Goal: Task Accomplishment & Management: Complete application form

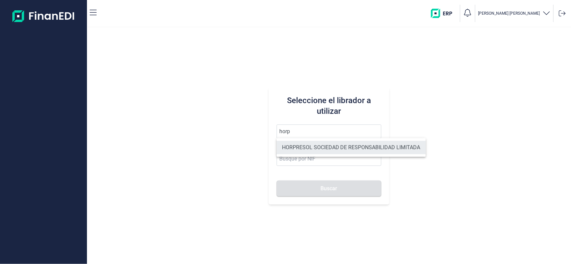
click at [310, 151] on li "HORPRESOL SOCIEDAD DE RESPONSABILIDAD LIMITADA" at bounding box center [350, 147] width 149 height 13
type input "HORPRESOL SOCIEDAD DE RESPONSABILIDAD LIMITADA"
type input "B04685541"
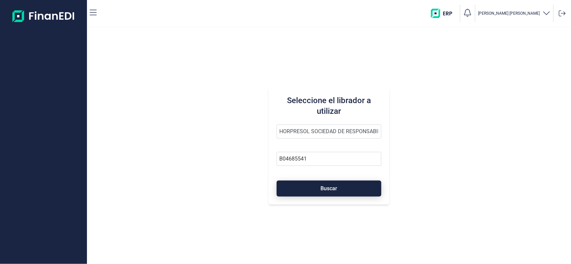
click at [314, 186] on button "Buscar" at bounding box center [328, 189] width 105 height 16
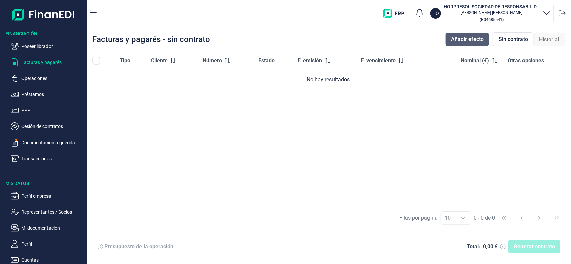
click at [452, 39] on span "Añadir efecto" at bounding box center [467, 39] width 33 height 8
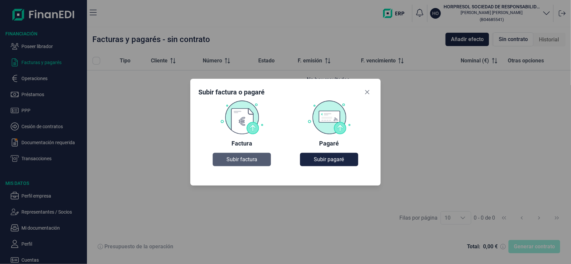
click at [241, 163] on span "Subir factura" at bounding box center [241, 160] width 31 height 8
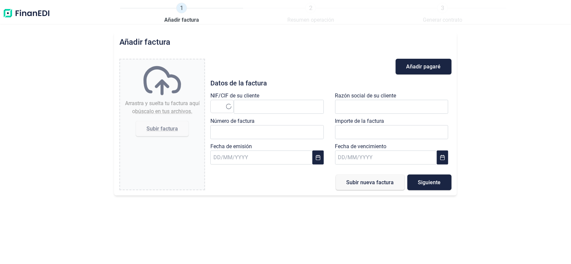
type input "0,00 €"
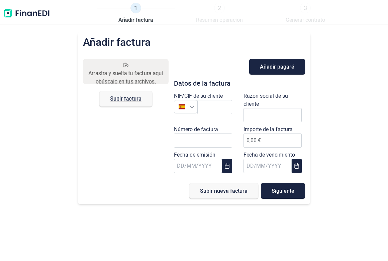
click at [139, 149] on div "Arrastra y suelta tu factura aquí o búscalo en tus archivos. Subir factura Files" at bounding box center [126, 129] width 86 height 140
click at [214, 108] on input "text" at bounding box center [214, 107] width 35 height 14
paste input "A33014218"
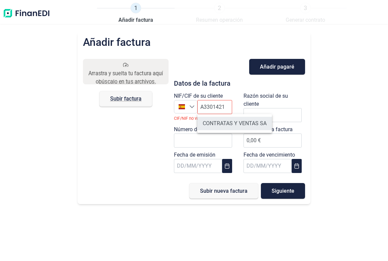
click at [240, 117] on li "CONTRATAS Y VENTAS SA" at bounding box center [234, 123] width 75 height 13
type input "A33014218"
type input "CONTRATAS Y VENTAS SA"
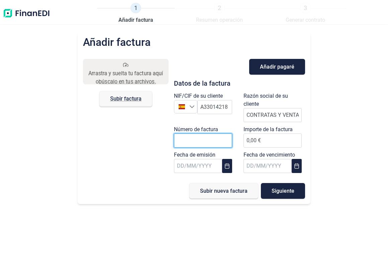
click at [222, 139] on input "Número de factura" at bounding box center [203, 140] width 58 height 14
type input "L02459"
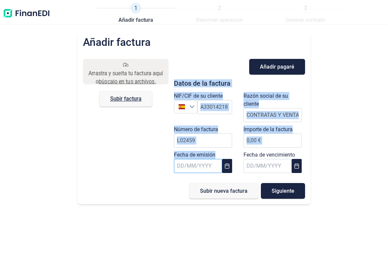
drag, startPoint x: 116, startPoint y: 193, endPoint x: 197, endPoint y: 164, distance: 85.2
click at [197, 164] on div "Arrastra y suelta tu factura aquí o búscalo en tus archivos. Subir factura File…" at bounding box center [194, 129] width 222 height 140
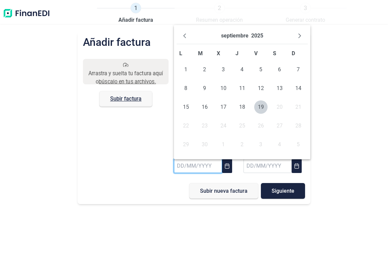
click at [197, 164] on input "text" at bounding box center [198, 166] width 48 height 14
click at [179, 37] on button "Previous Month" at bounding box center [184, 35] width 11 height 11
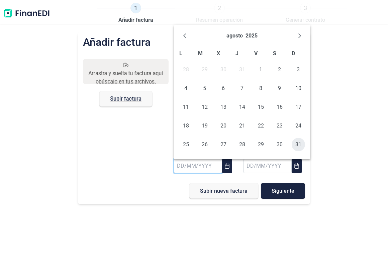
click at [300, 145] on span "31" at bounding box center [297, 144] width 13 height 13
type input "[DATE]"
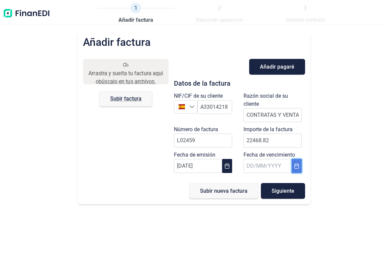
type input "22.468,82 €"
click at [295, 162] on button "Choose Date" at bounding box center [296, 166] width 10 height 14
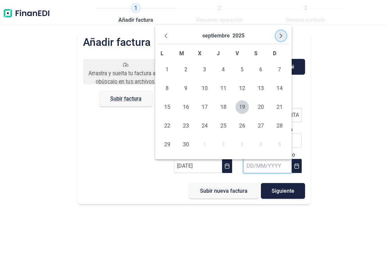
click at [278, 33] on icon "Next Month" at bounding box center [280, 35] width 5 height 5
click at [240, 143] on span "31" at bounding box center [241, 144] width 13 height 13
type input "[DATE]"
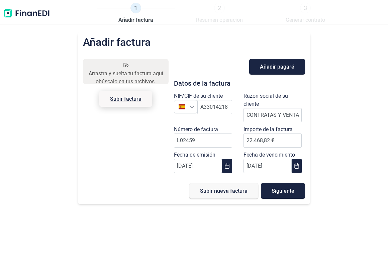
click at [133, 104] on span "Subir factura" at bounding box center [125, 99] width 53 height 16
click at [133, 61] on input "Arrastra y suelta tu factura aquí o búscalo en tus archivos. Subir factura" at bounding box center [126, 60] width 86 height 2
type input "C:\fakepath\L02459.pdf"
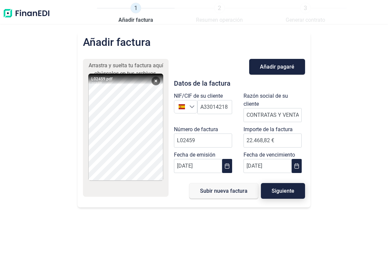
click at [268, 193] on button "Siguiente" at bounding box center [283, 191] width 44 height 16
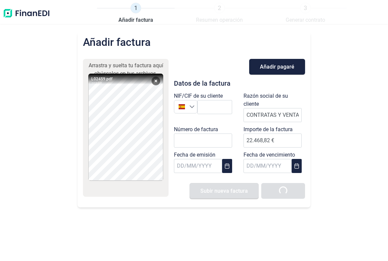
type input "0,00 €"
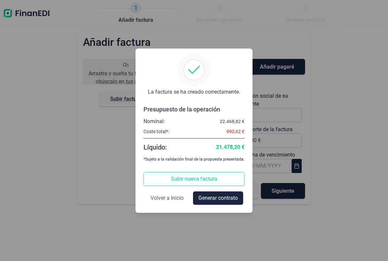
click at [169, 197] on span "Volver a Inicio" at bounding box center [166, 198] width 33 height 8
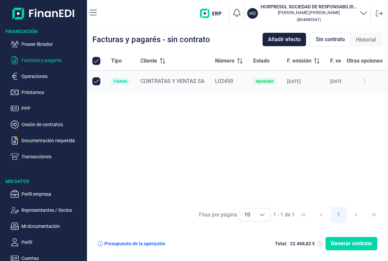
checkbox input "true"
click at [363, 80] on button at bounding box center [364, 81] width 12 height 11
click at [366, 84] on button at bounding box center [364, 81] width 12 height 11
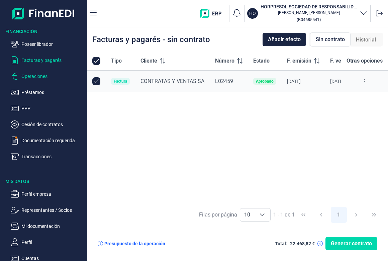
click at [44, 78] on p "Operaciones" at bounding box center [52, 76] width 63 height 8
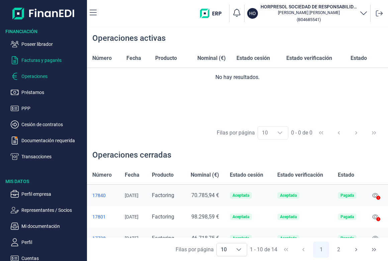
click at [47, 60] on p "Facturas y pagarés" at bounding box center [52, 60] width 63 height 8
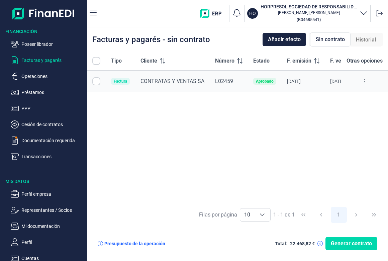
checkbox input "true"
click at [48, 144] on ul "Poseer librador Facturas y pagarés Operaciones Préstamos PPP Cesión de contrato…" at bounding box center [43, 98] width 87 height 126
click at [48, 140] on p "Documentación requerida" at bounding box center [52, 140] width 63 height 8
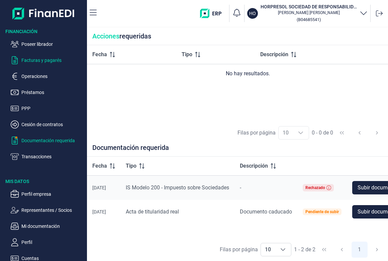
click at [44, 64] on p "Facturas y pagarés" at bounding box center [52, 60] width 63 height 8
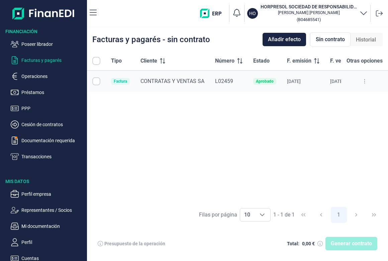
checkbox input "true"
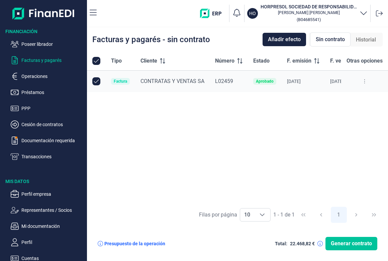
click at [349, 242] on span "Generar contrato" at bounding box center [351, 243] width 41 height 8
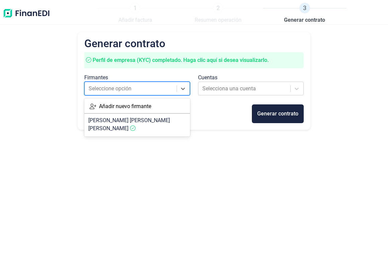
click at [164, 89] on div at bounding box center [131, 88] width 85 height 9
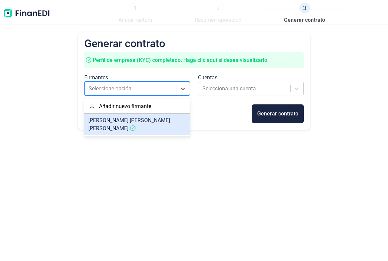
click at [160, 114] on article "[PERSON_NAME]" at bounding box center [137, 124] width 106 height 21
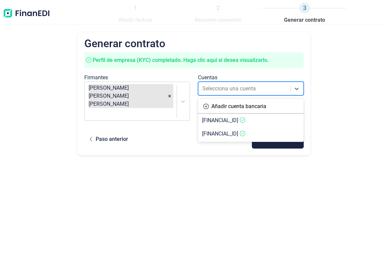
click at [231, 85] on div at bounding box center [244, 88] width 85 height 9
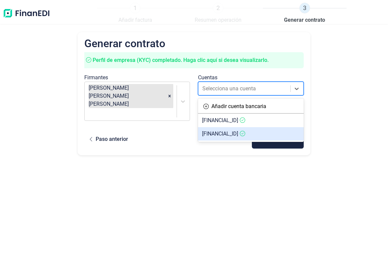
click at [238, 136] on span "[FINANCIAL_ID]" at bounding box center [220, 133] width 36 height 6
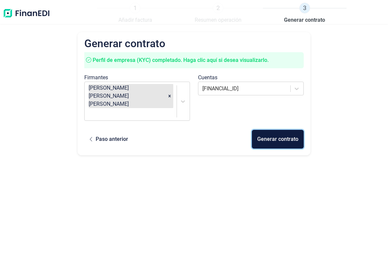
click at [266, 130] on button "Generar contrato" at bounding box center [278, 139] width 52 height 19
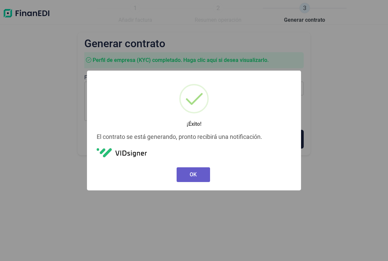
click at [204, 176] on button "OK" at bounding box center [192, 174] width 33 height 15
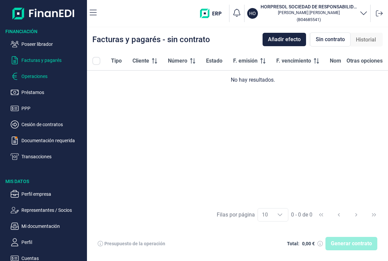
click at [45, 78] on p "Operaciones" at bounding box center [52, 76] width 63 height 8
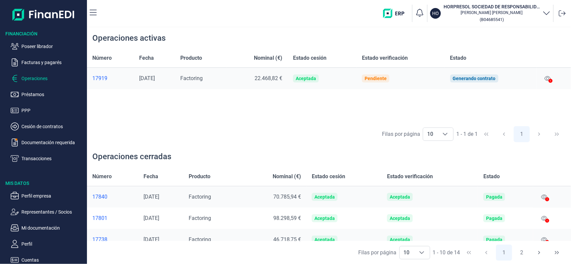
click at [108, 76] on div "17919" at bounding box center [110, 78] width 36 height 7
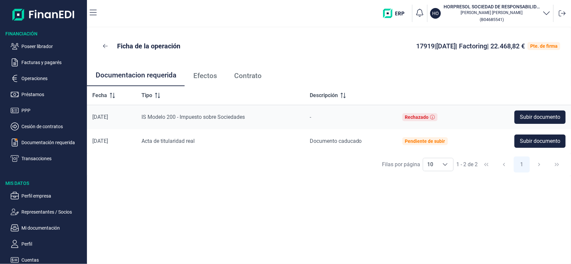
click at [212, 70] on link "Efectos" at bounding box center [204, 76] width 41 height 22
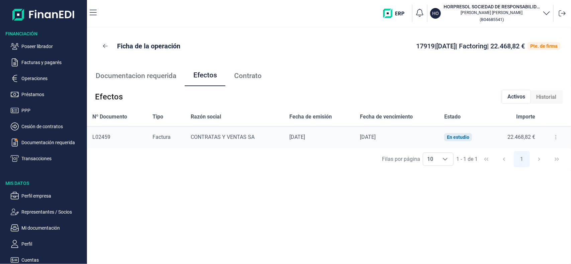
click at [554, 140] on button at bounding box center [555, 137] width 12 height 11
click at [555, 140] on button at bounding box center [555, 137] width 12 height 11
click at [254, 73] on span "Contrato" at bounding box center [247, 76] width 27 height 7
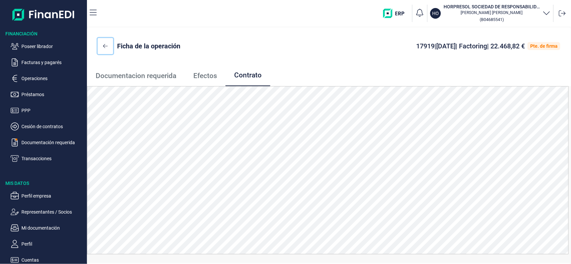
click at [107, 45] on icon at bounding box center [105, 45] width 5 height 5
